Goal: Task Accomplishment & Management: Manage account settings

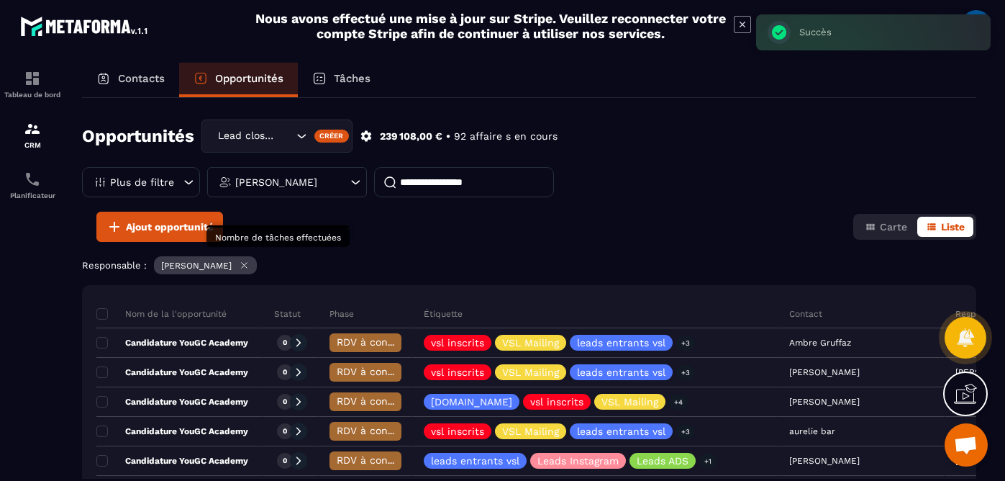
scroll to position [677, 0]
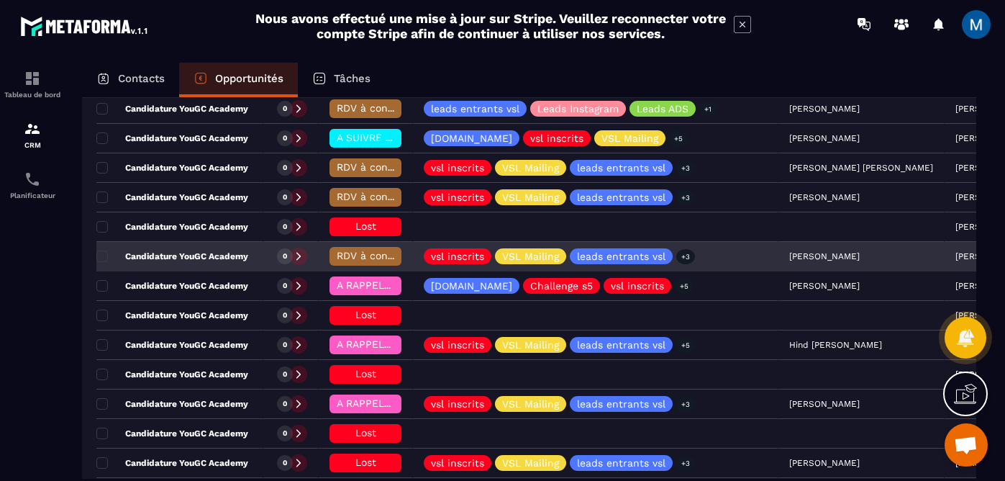
click at [366, 253] on span "RDV à conf. A RAPPELER" at bounding box center [397, 256] width 121 height 12
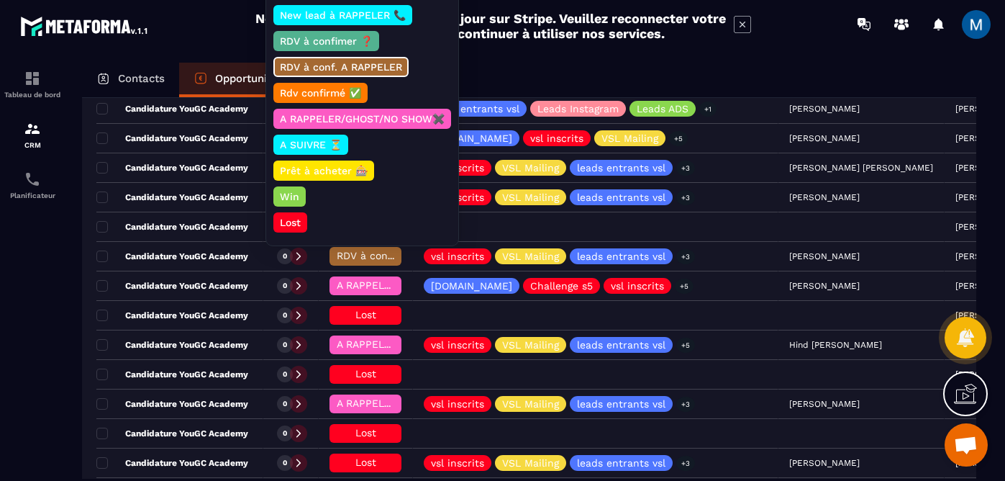
click at [294, 220] on p "Lost" at bounding box center [290, 222] width 25 height 14
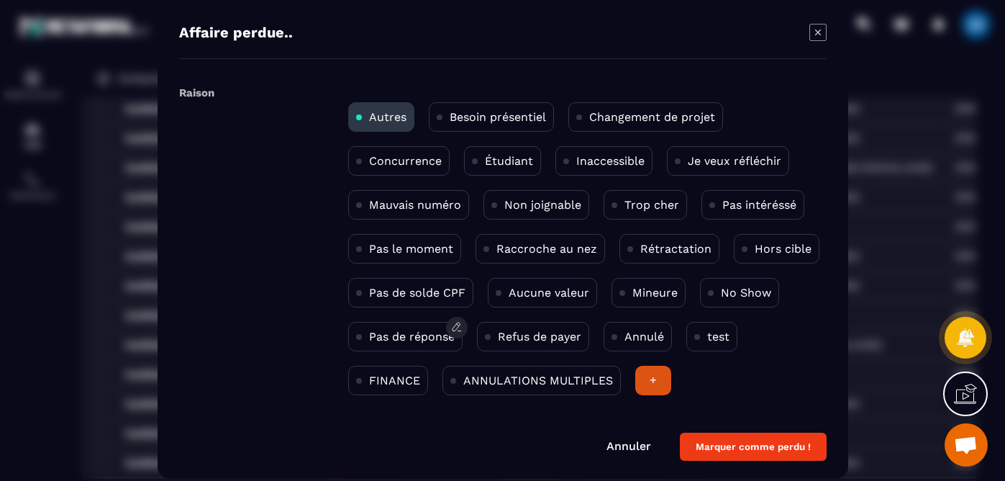
click at [396, 350] on div "Pas de réponse" at bounding box center [405, 337] width 114 height 30
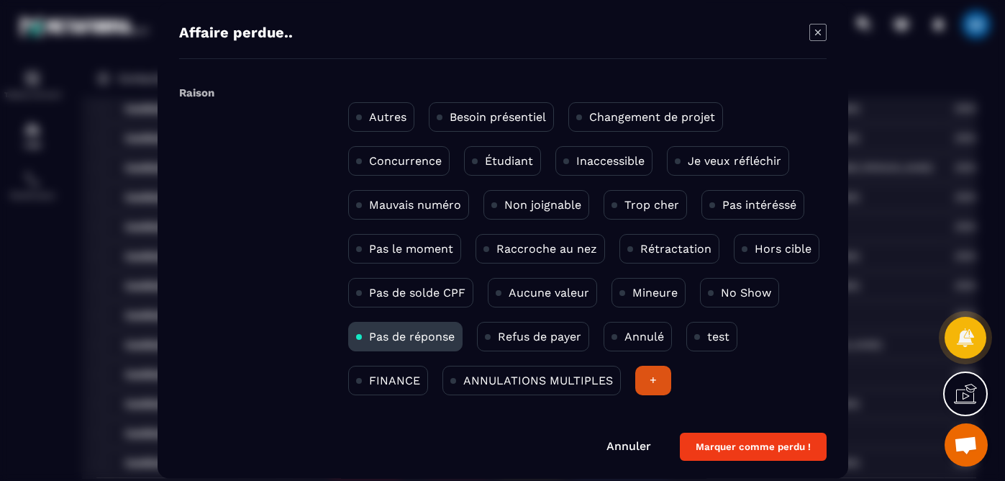
click at [795, 444] on button "Marquer comme perdu !" at bounding box center [753, 447] width 147 height 28
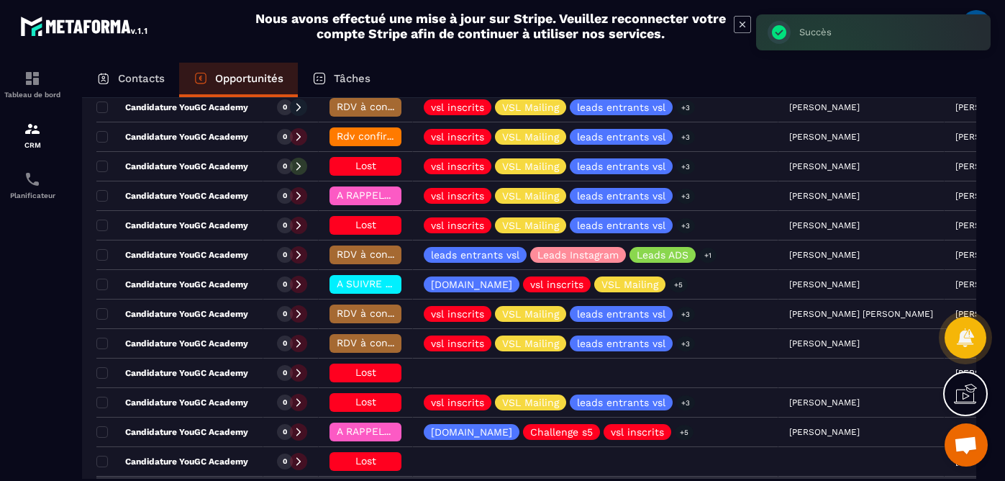
scroll to position [530, 0]
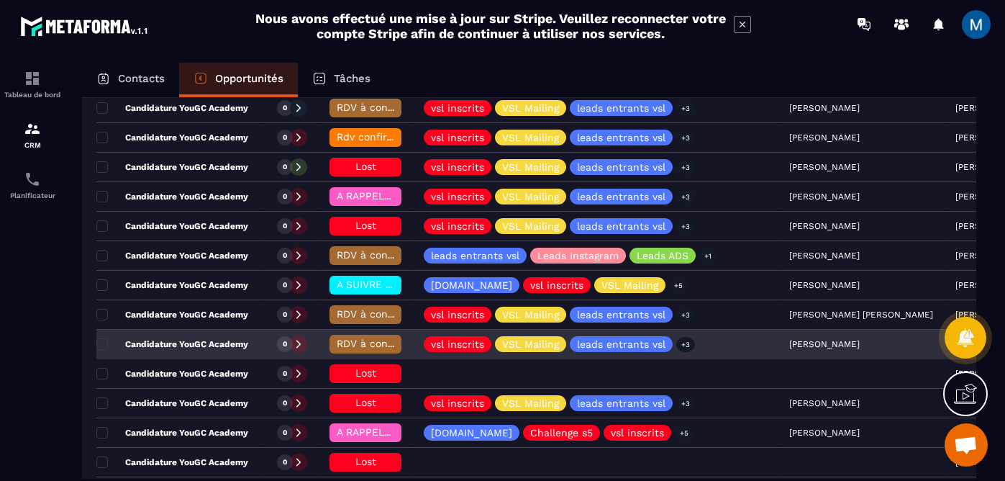
click at [345, 348] on span "RDV à conf. A RAPPELER" at bounding box center [397, 344] width 121 height 12
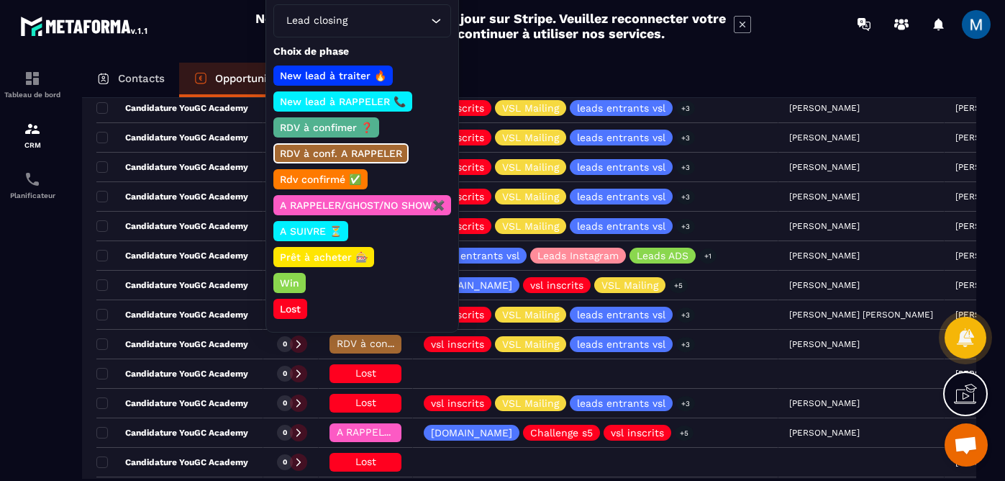
click at [299, 299] on div "Lost" at bounding box center [290, 309] width 34 height 20
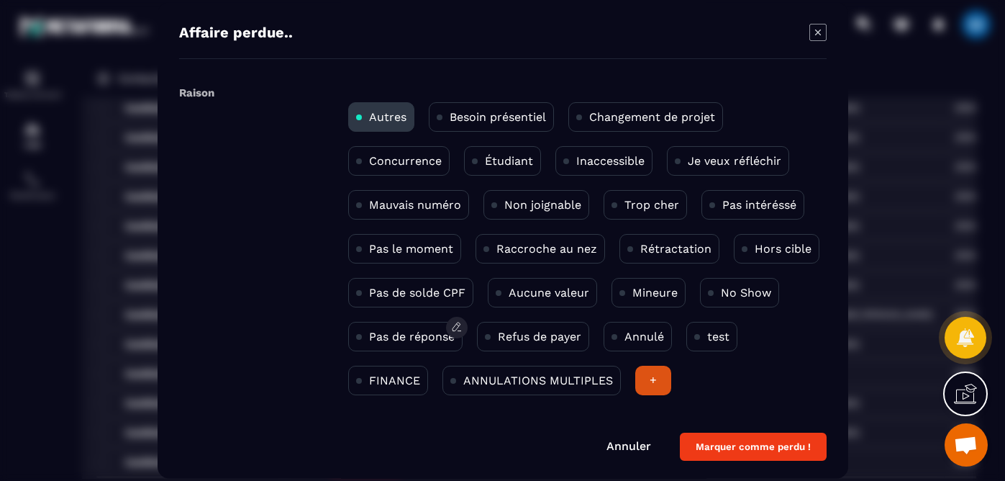
click at [410, 343] on div "Pas de réponse" at bounding box center [405, 337] width 114 height 30
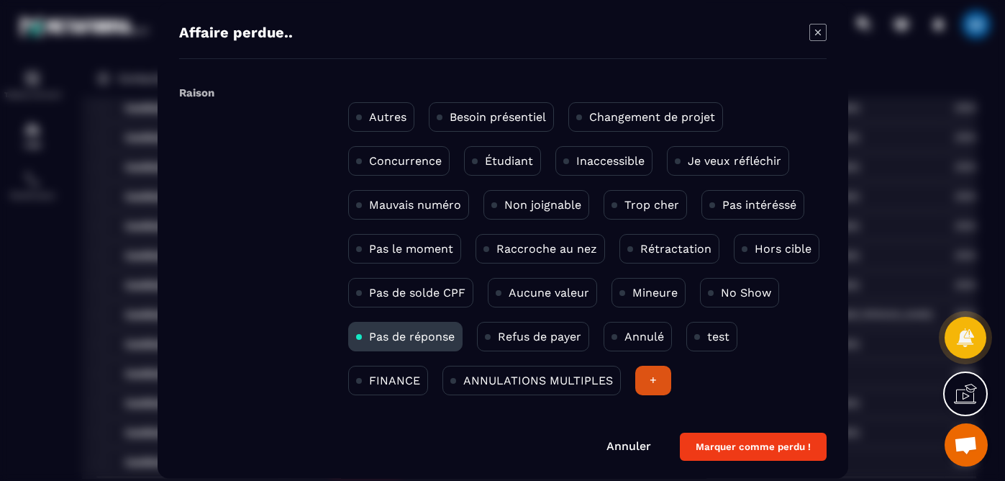
click at [764, 438] on button "Marquer comme perdu !" at bounding box center [753, 447] width 147 height 28
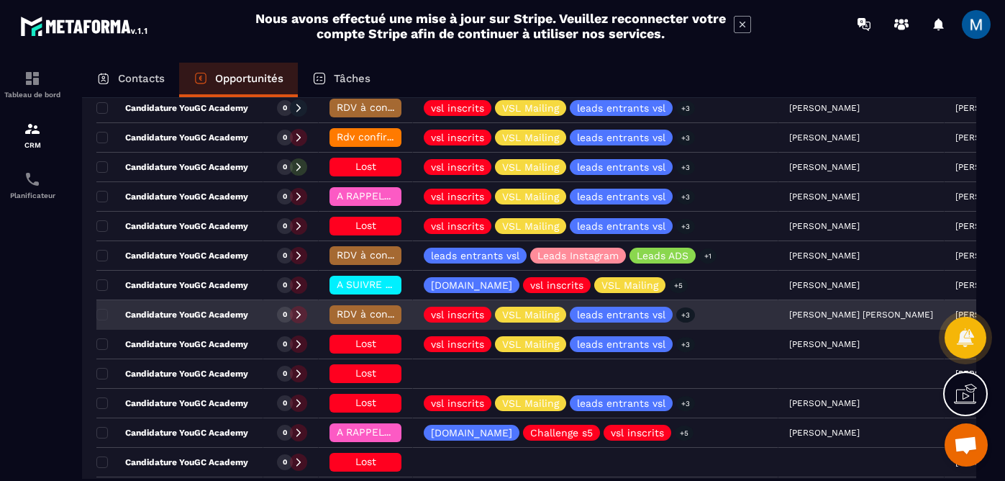
click at [369, 313] on span "RDV à conf. A RAPPELER" at bounding box center [397, 314] width 121 height 12
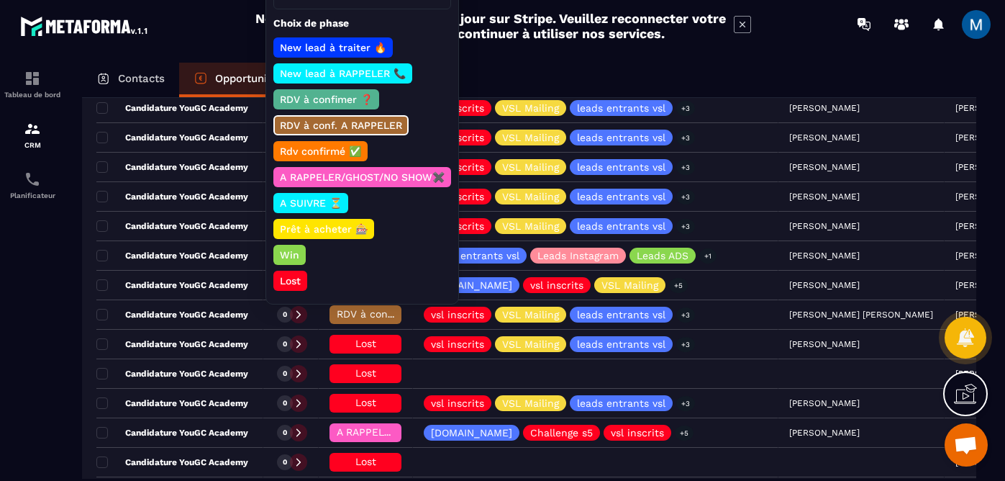
click at [300, 281] on p "Lost" at bounding box center [290, 280] width 25 height 14
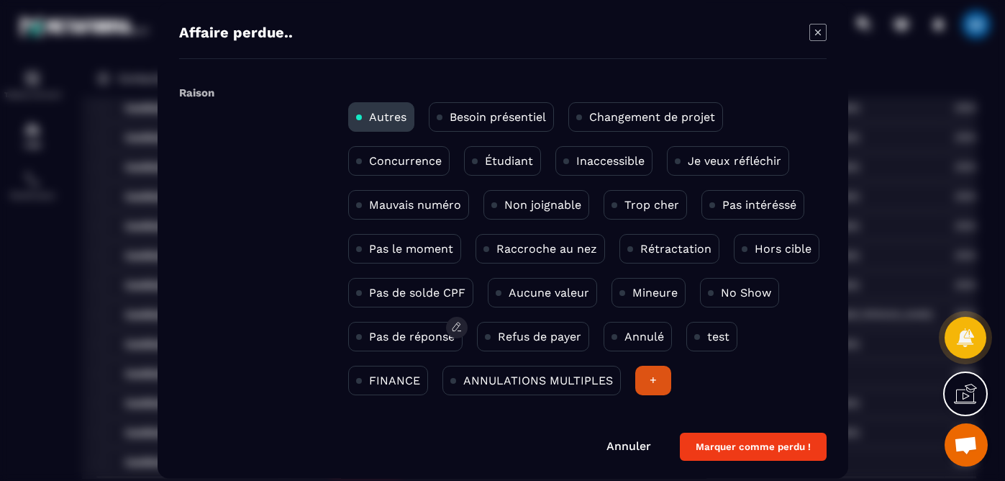
click at [397, 343] on p "Pas de réponse" at bounding box center [412, 337] width 86 height 14
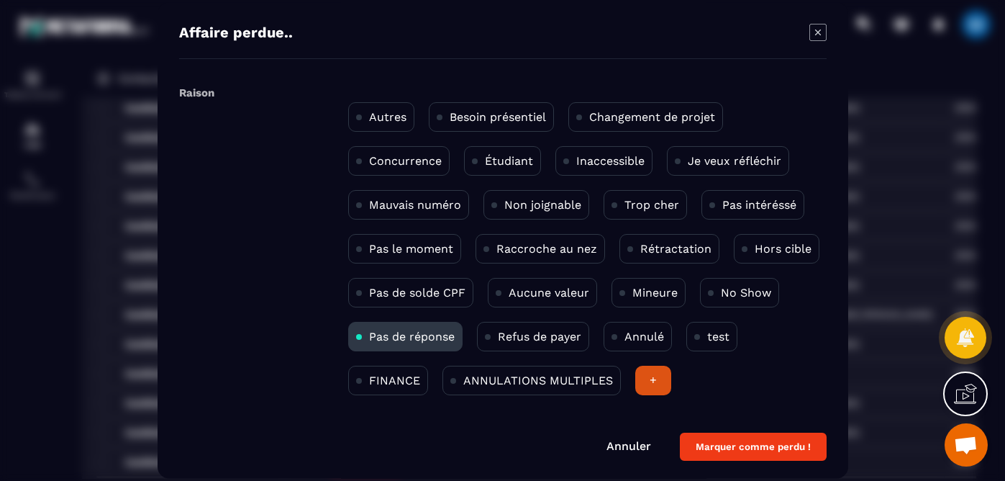
click at [756, 456] on button "Marquer comme perdu !" at bounding box center [753, 447] width 147 height 28
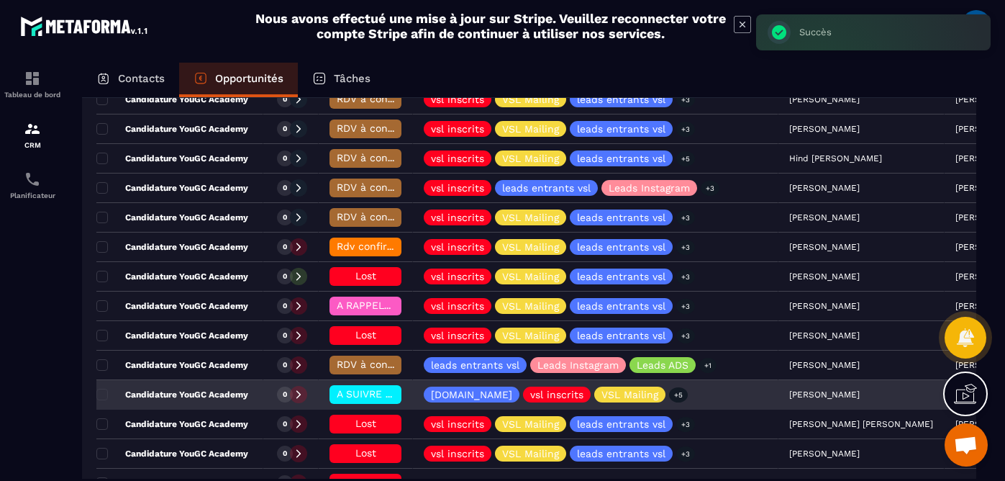
scroll to position [415, 0]
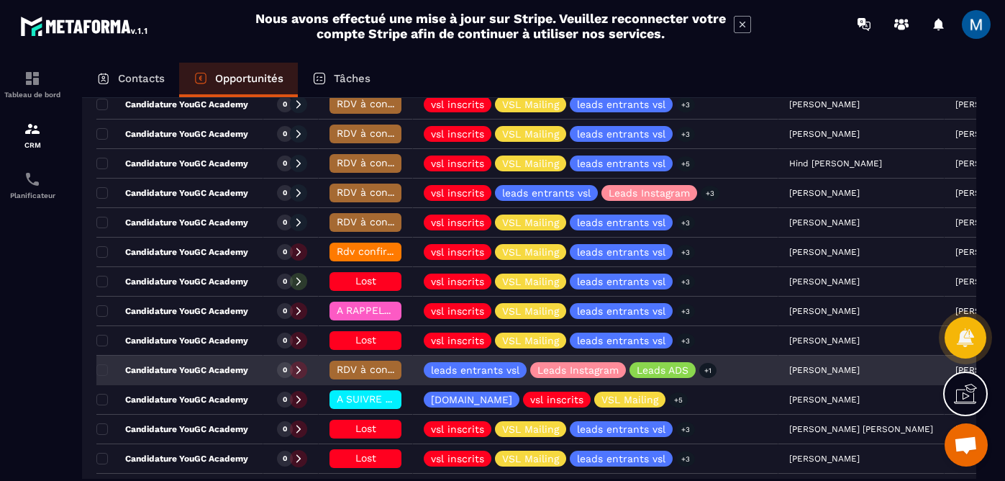
click at [356, 373] on span "RDV à conf. A RAPPELER" at bounding box center [397, 369] width 121 height 12
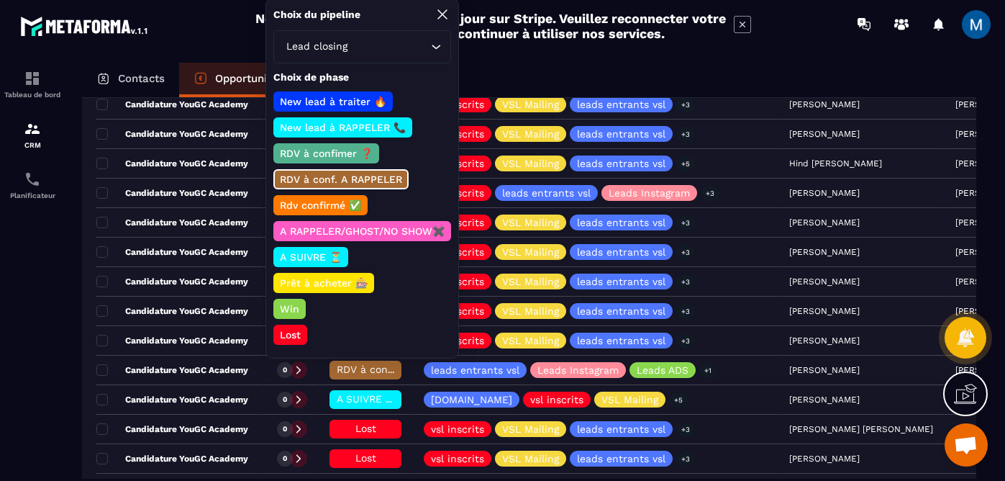
click at [291, 327] on p "Lost" at bounding box center [290, 334] width 25 height 14
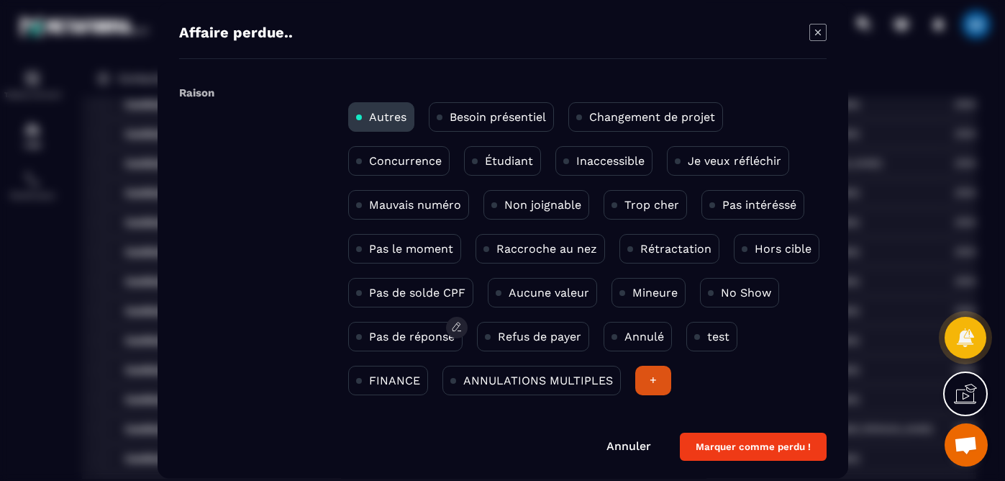
click at [410, 343] on p "Pas de réponse" at bounding box center [412, 337] width 86 height 14
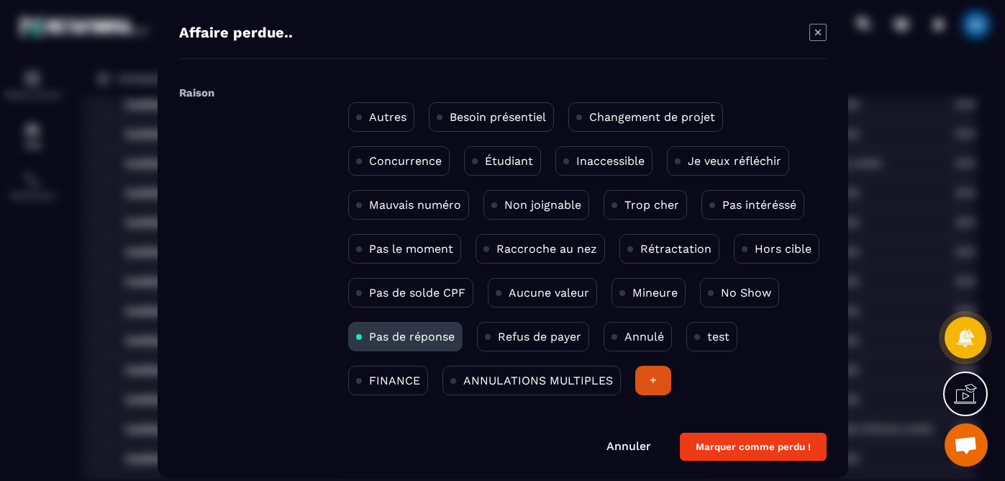
click at [752, 450] on button "Marquer comme perdu !" at bounding box center [753, 447] width 147 height 28
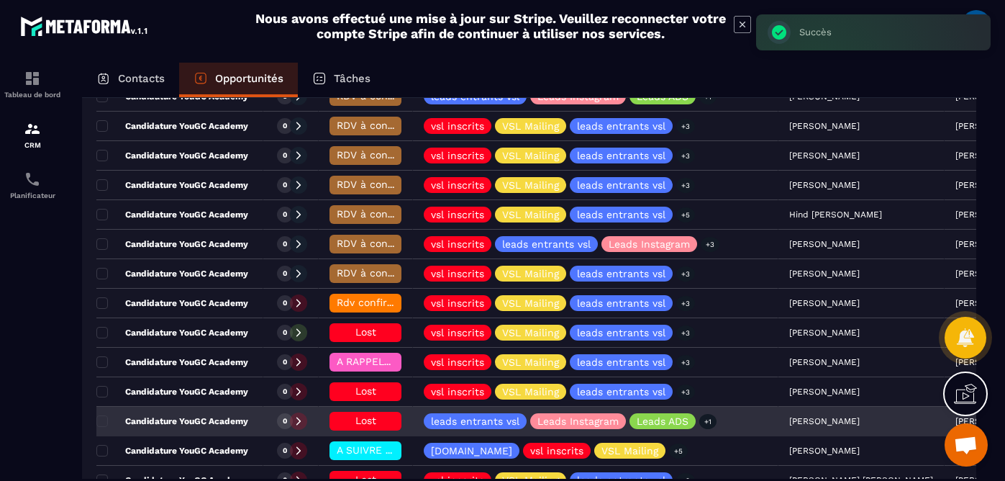
scroll to position [363, 0]
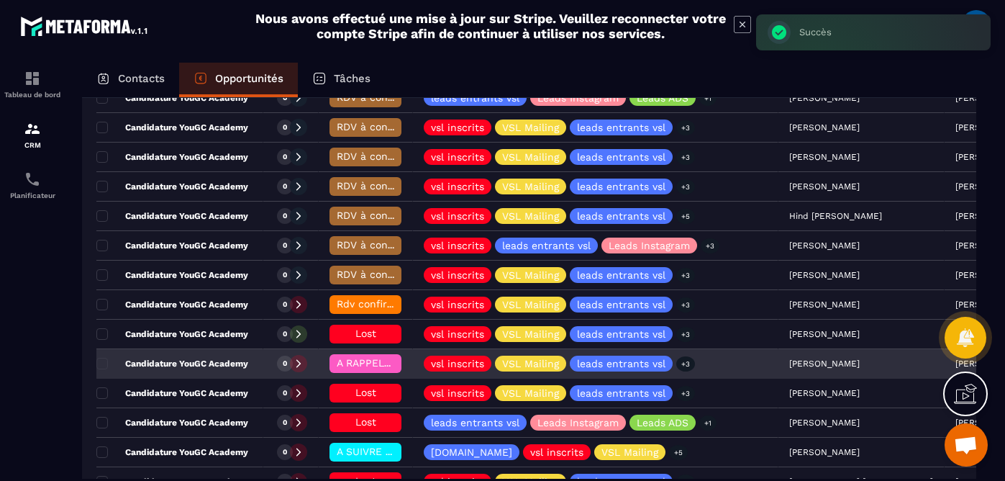
click at [232, 368] on p "Candidature YouGC Academy" at bounding box center [172, 364] width 152 height 12
